Goal: Task Accomplishment & Management: Complete application form

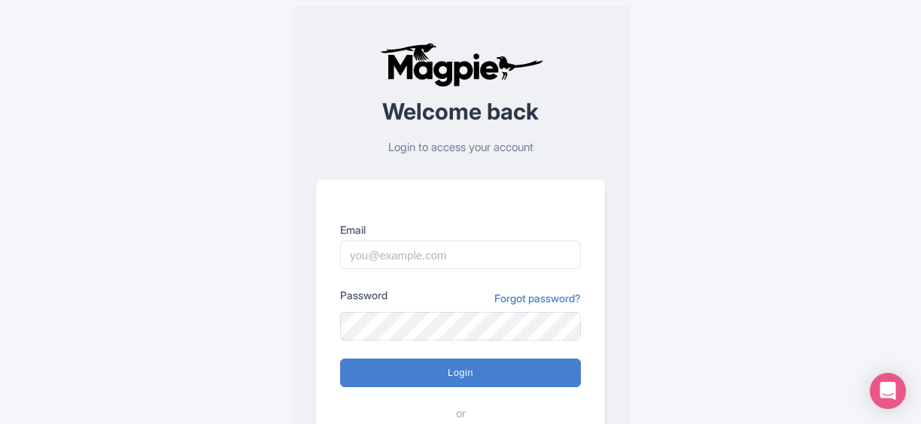
type input "[EMAIL_ADDRESS][DOMAIN_NAME]"
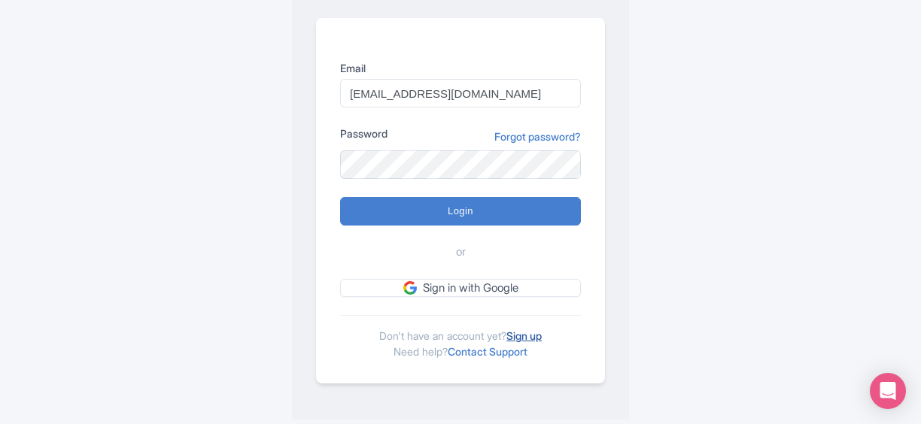
click at [537, 331] on link "Sign up" at bounding box center [524, 336] width 35 height 13
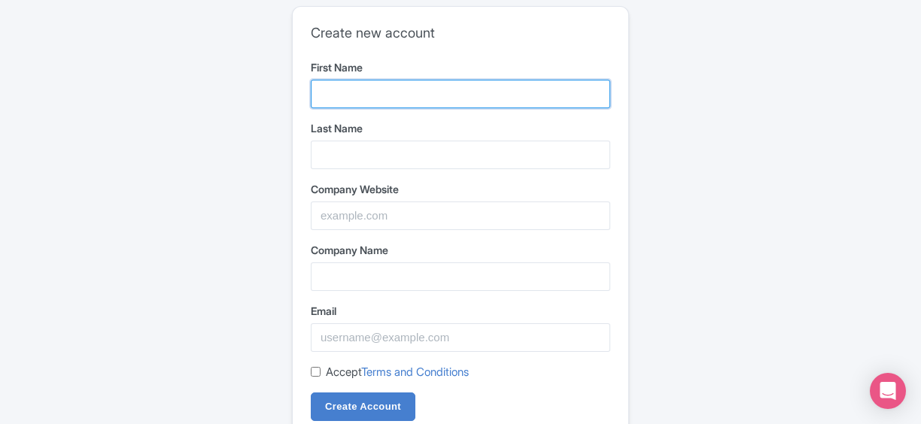
click at [365, 93] on input "First Name" at bounding box center [461, 94] width 300 height 29
type input "Athulya"
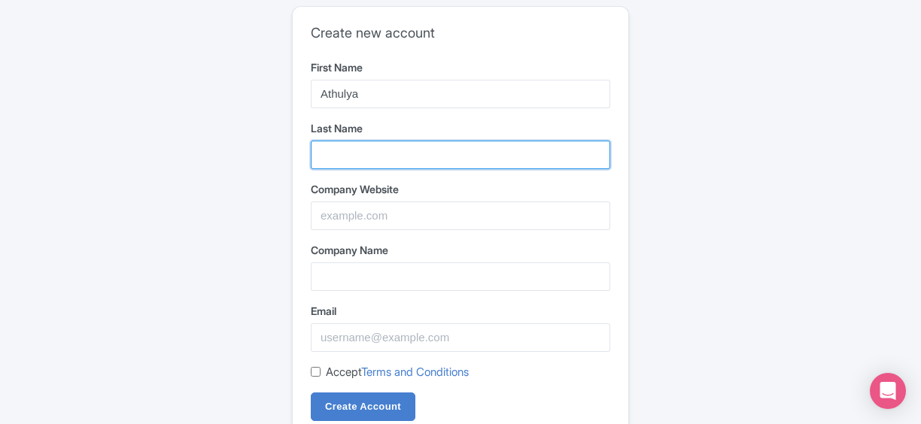
type input "Saji"
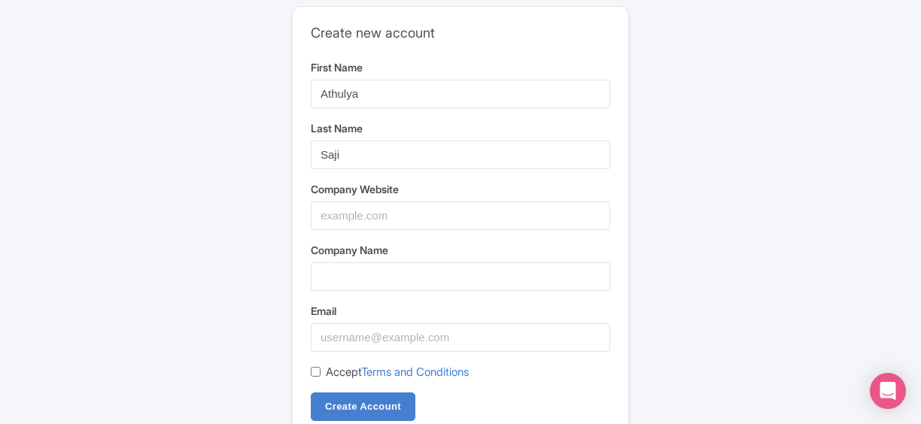
type input "[EMAIL_ADDRESS][DOMAIN_NAME]"
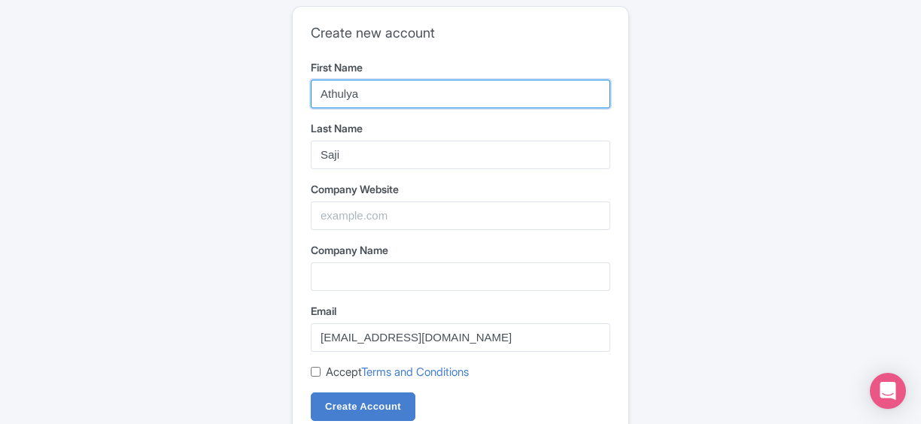
scroll to position [56, 0]
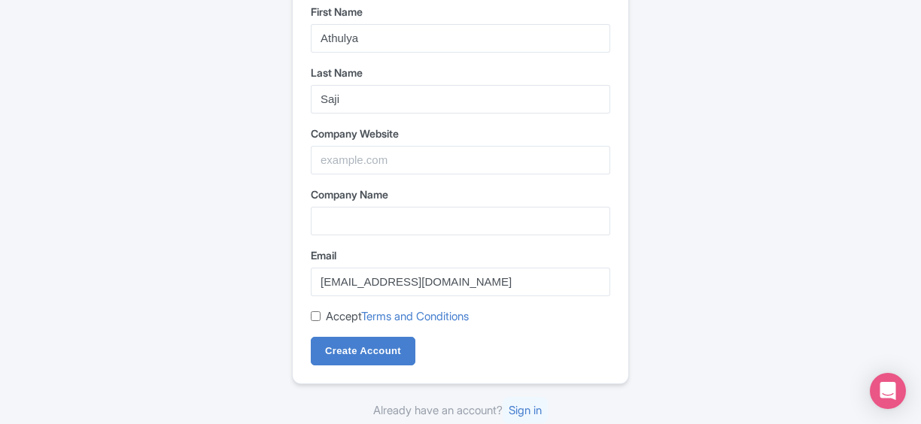
click at [315, 320] on input "Accept Terms and Conditions" at bounding box center [316, 317] width 10 height 10
checkbox input "true"
click at [342, 348] on input "Create Account" at bounding box center [363, 351] width 105 height 29
